Goal: Information Seeking & Learning: Learn about a topic

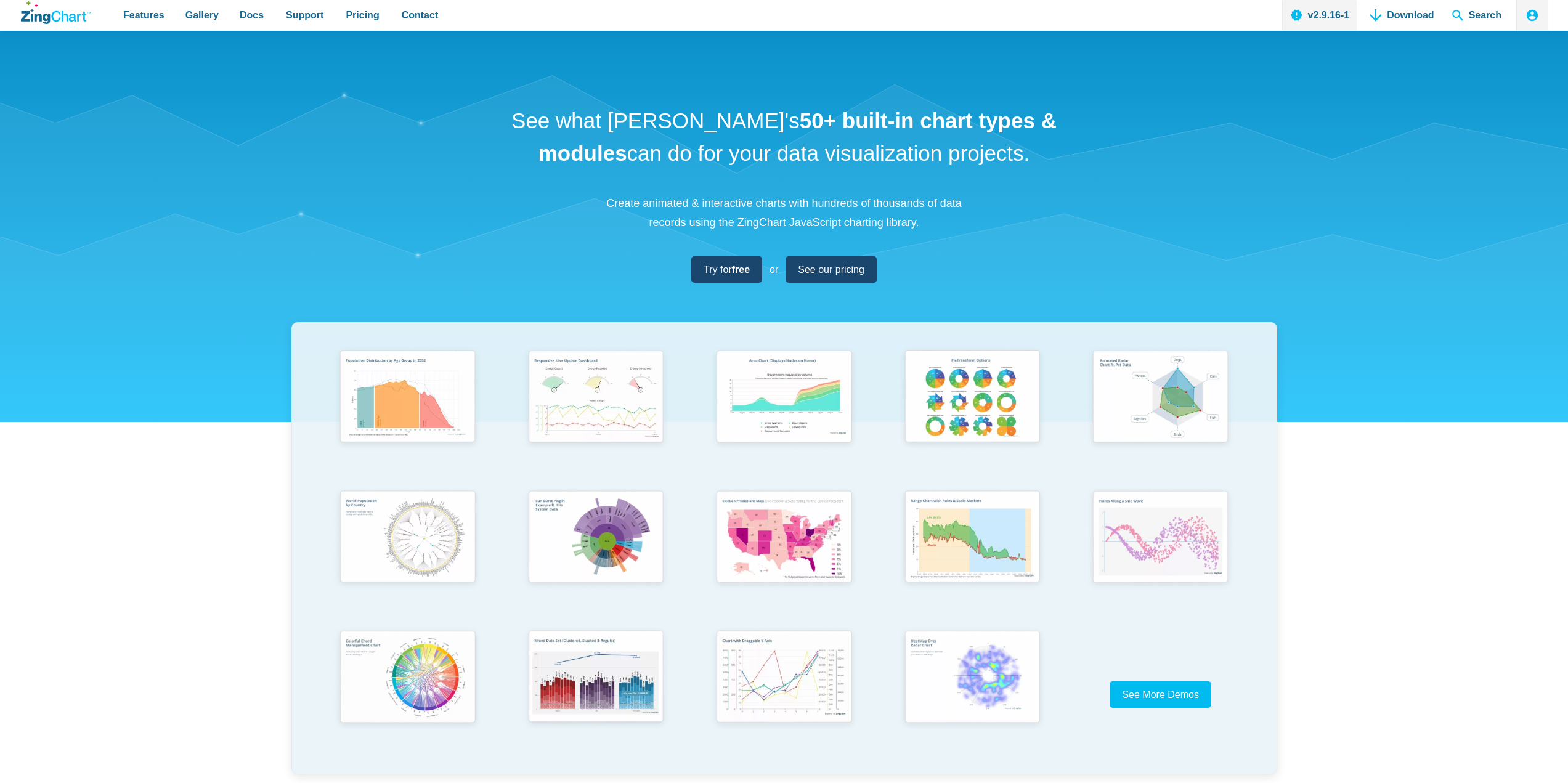
drag, startPoint x: 0, startPoint y: 0, endPoint x: 738, endPoint y: 124, distance: 748.3
click at [738, 124] on h1 "See what [PERSON_NAME]'s 50+ built-in chart types & modules can do for your dat…" at bounding box center [784, 137] width 554 height 65
click at [675, 116] on h1 "See what [PERSON_NAME]'s 50+ built-in chart types & modules can do for your dat…" at bounding box center [784, 137] width 554 height 65
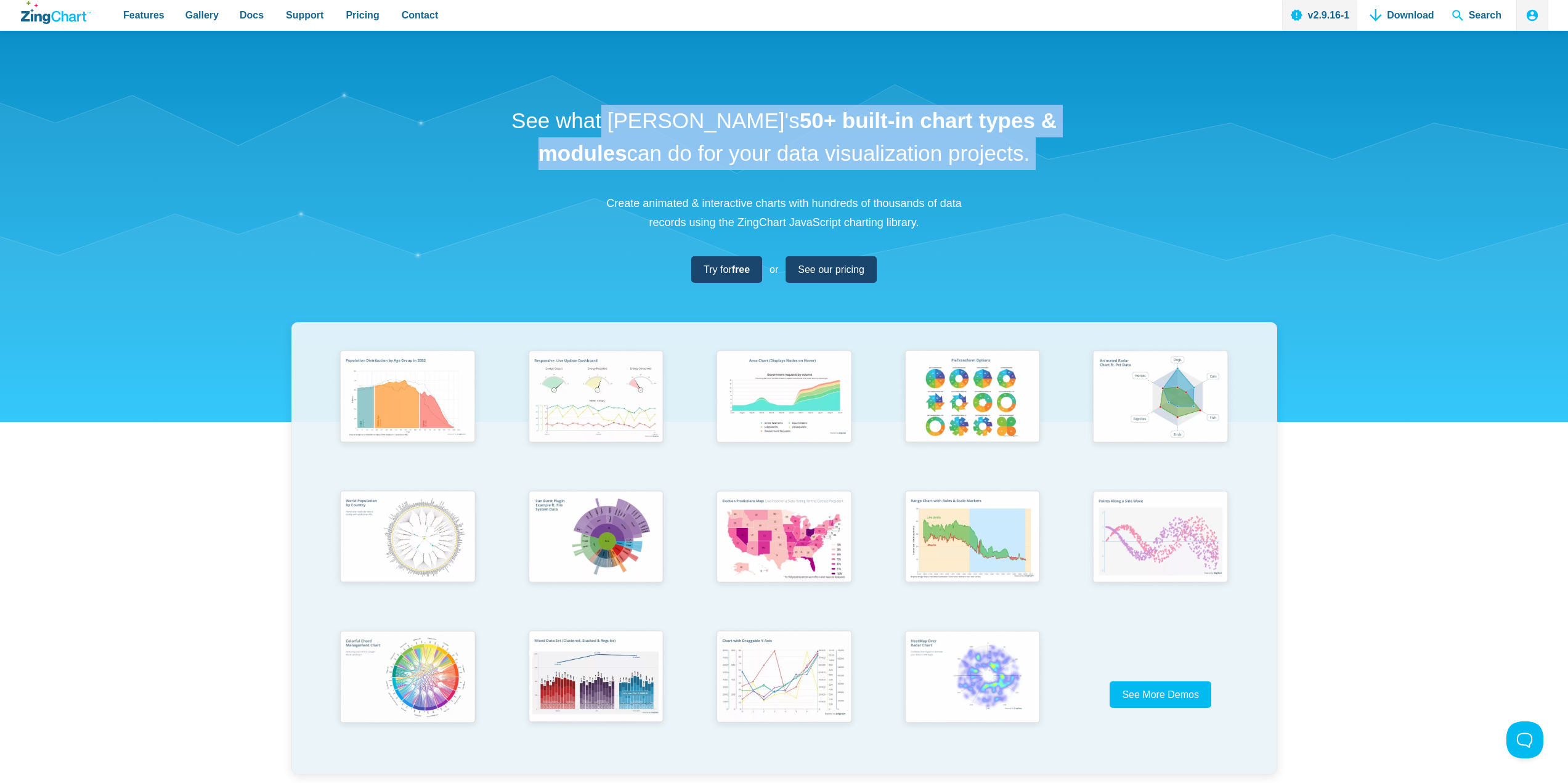
click at [675, 116] on h1 "See what [PERSON_NAME]'s 50+ built-in chart types & modules can do for your dat…" at bounding box center [784, 137] width 554 height 65
click at [708, 126] on h1 "See what [PERSON_NAME]'s 50+ built-in chart types & modules can do for your dat…" at bounding box center [784, 137] width 554 height 65
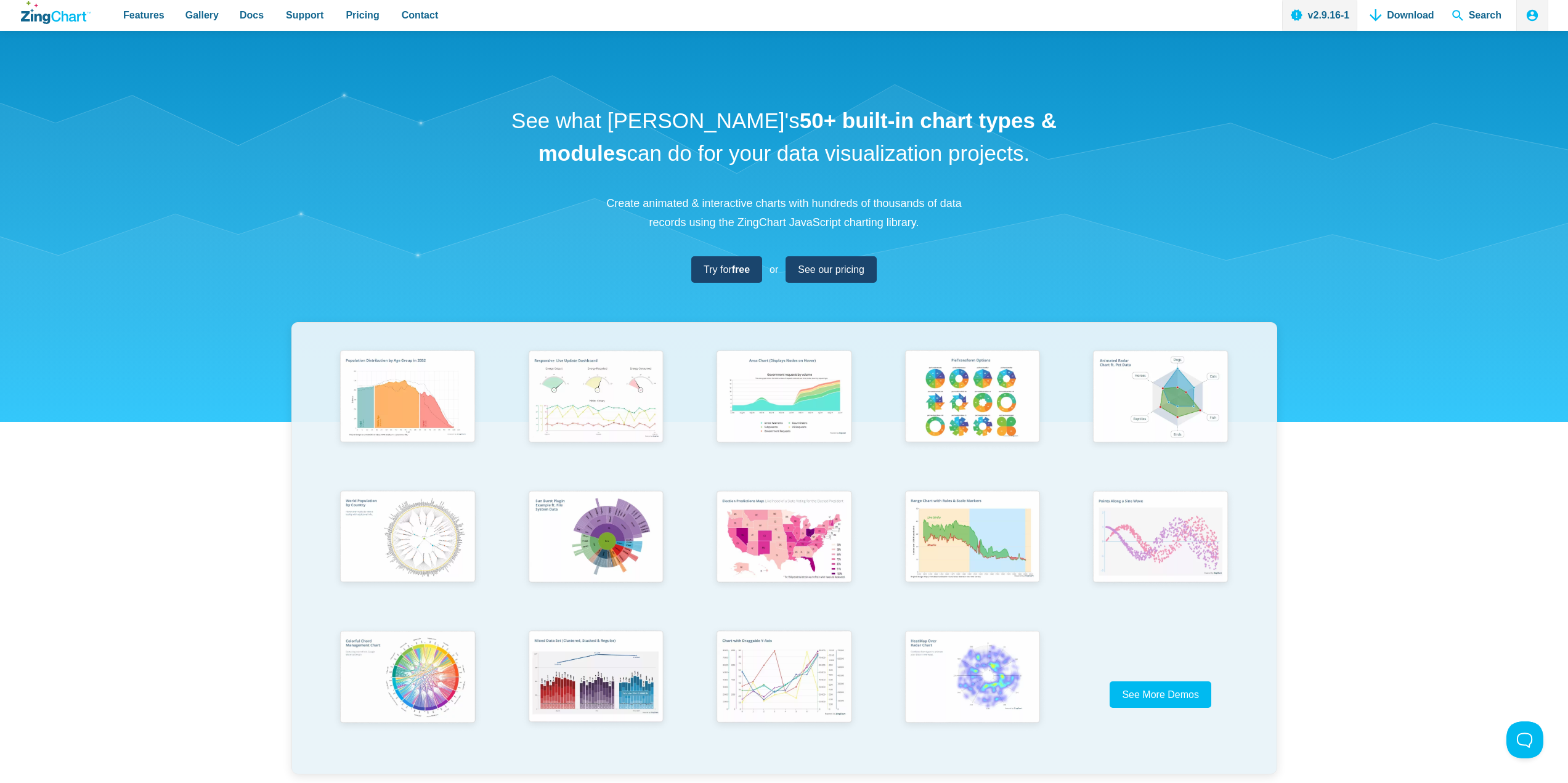
click at [704, 116] on h1 "See what [PERSON_NAME]'s 50+ built-in chart types & modules can do for your dat…" at bounding box center [784, 137] width 554 height 65
copy h1 "[PERSON_NAME]'s"
click at [636, 174] on div "See what [PERSON_NAME]'s 50+ built-in chart types & modules can do for your dat…" at bounding box center [784, 419] width 1540 height 778
drag, startPoint x: 739, startPoint y: 222, endPoint x: 840, endPoint y: 222, distance: 101.0
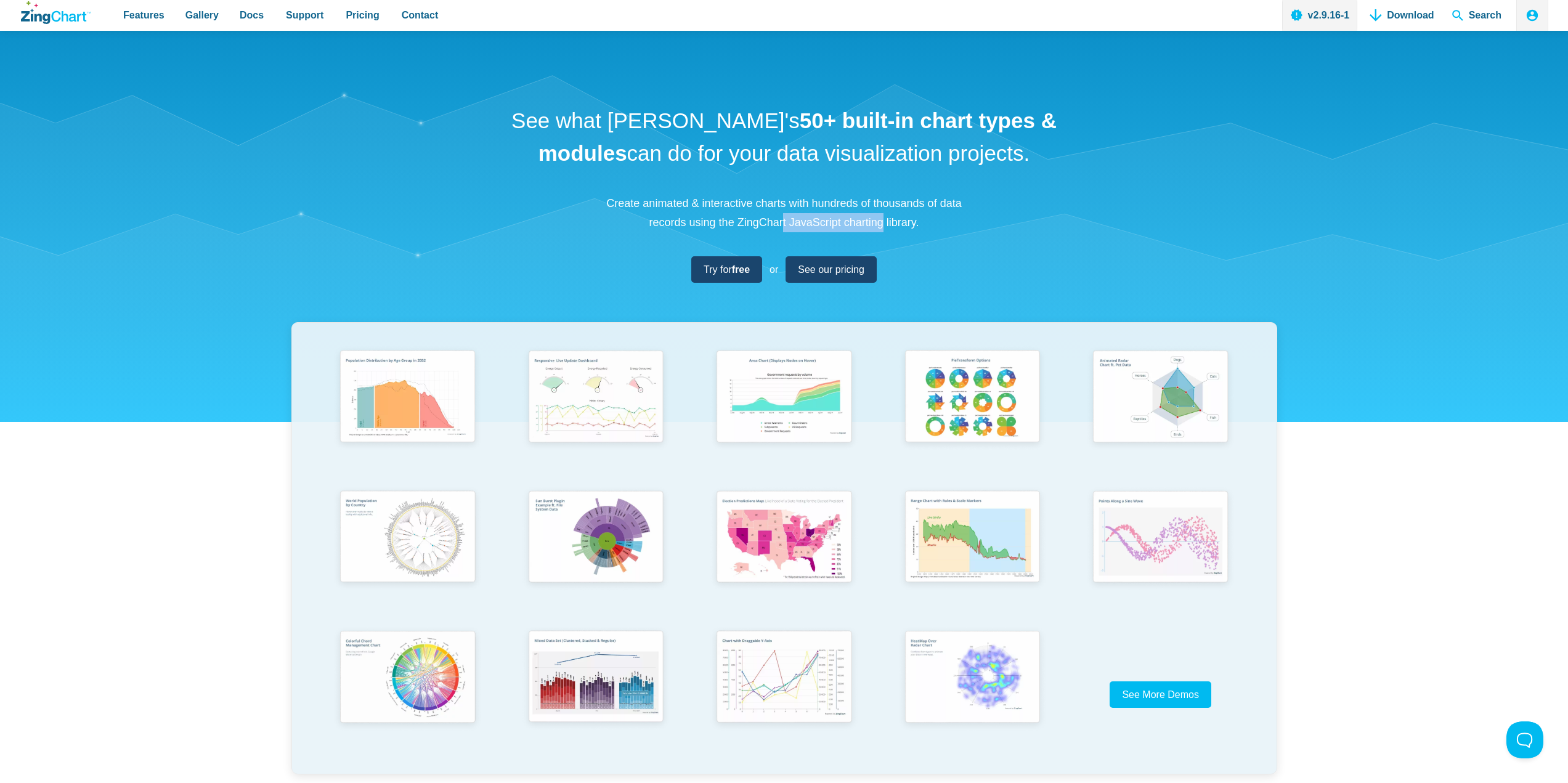
click at [840, 222] on p "Create animated & interactive charts with hundreds of thousands of data records…" at bounding box center [784, 213] width 370 height 37
copy p "ZingChart JavaScript"
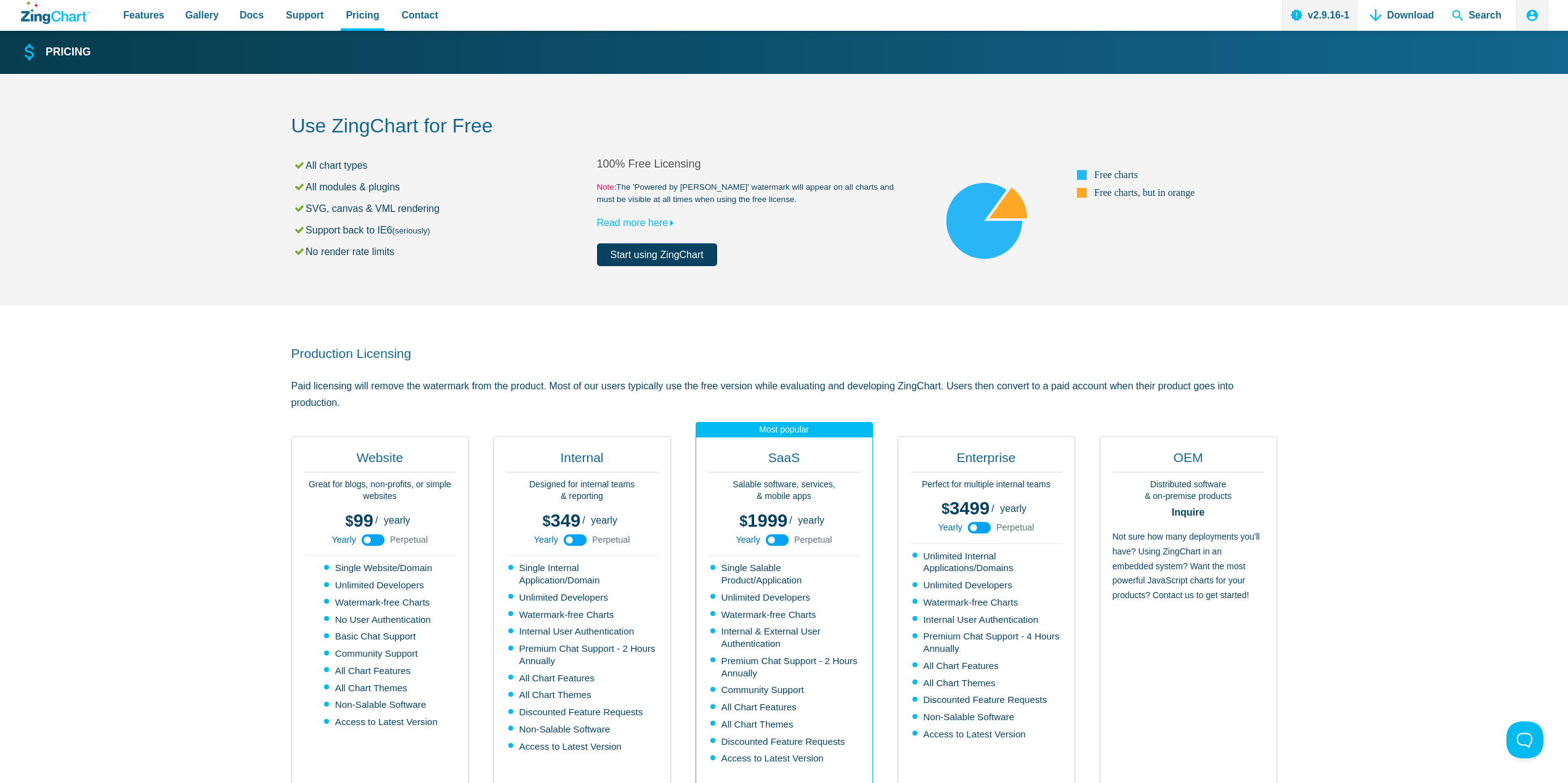
click at [1399, 155] on section "Use ZingChart for Free All chart types All modules & plugins SVG, canvas & VML …" at bounding box center [784, 190] width 1568 height 232
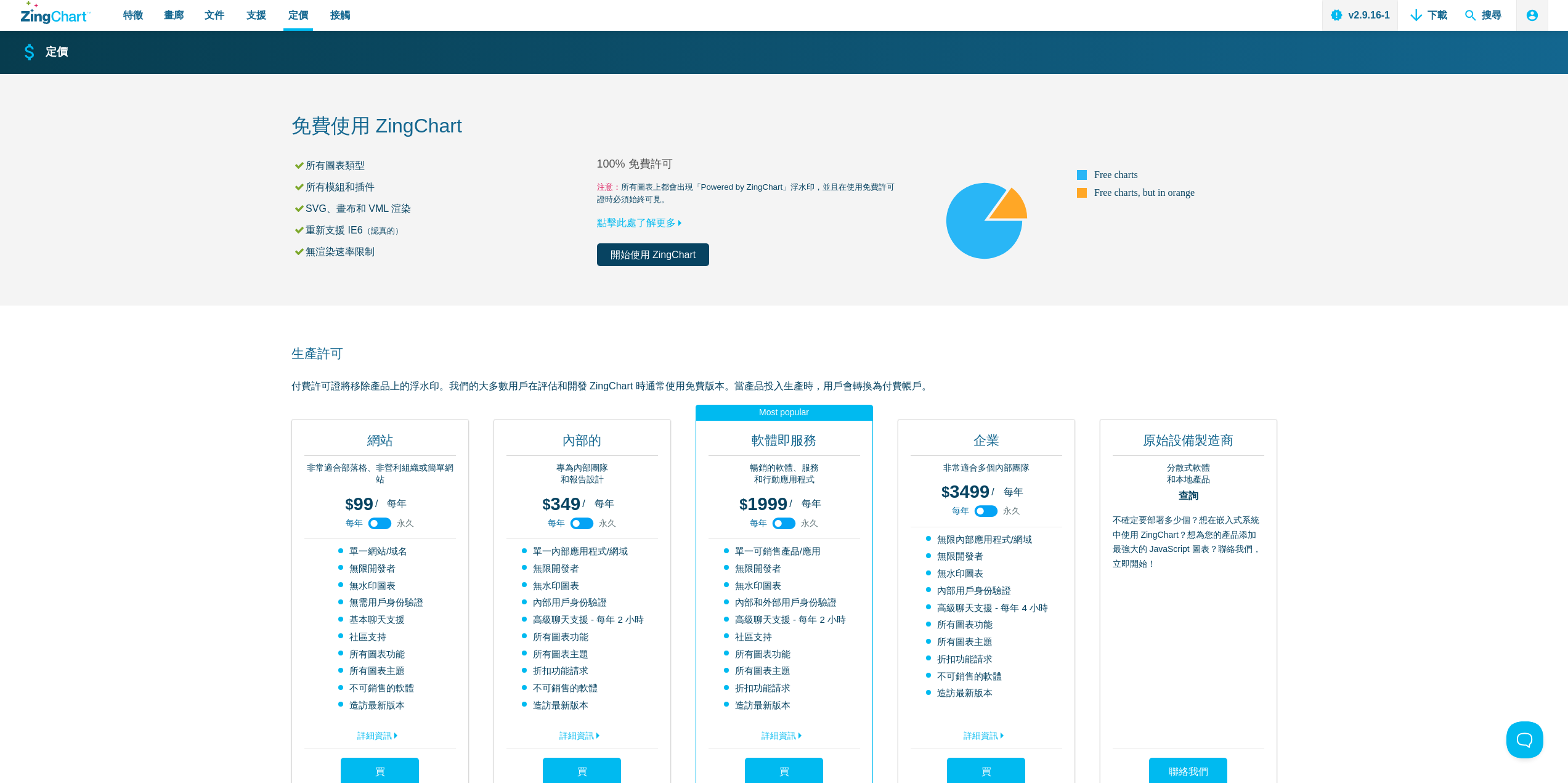
click at [993, 511] on use "應用程式內容" at bounding box center [987, 511] width 23 height 12
